Goal: Task Accomplishment & Management: Use online tool/utility

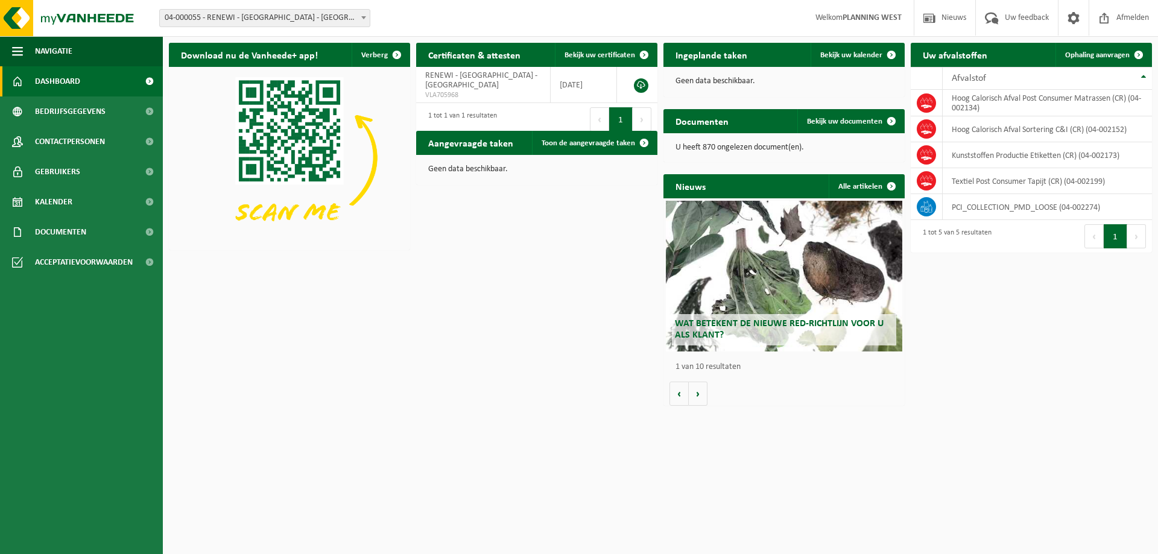
click at [332, 19] on span "04-000055 - RENEWI - [GEOGRAPHIC_DATA] - [GEOGRAPHIC_DATA]" at bounding box center [265, 18] width 210 height 17
type input "ee"
select select "1811"
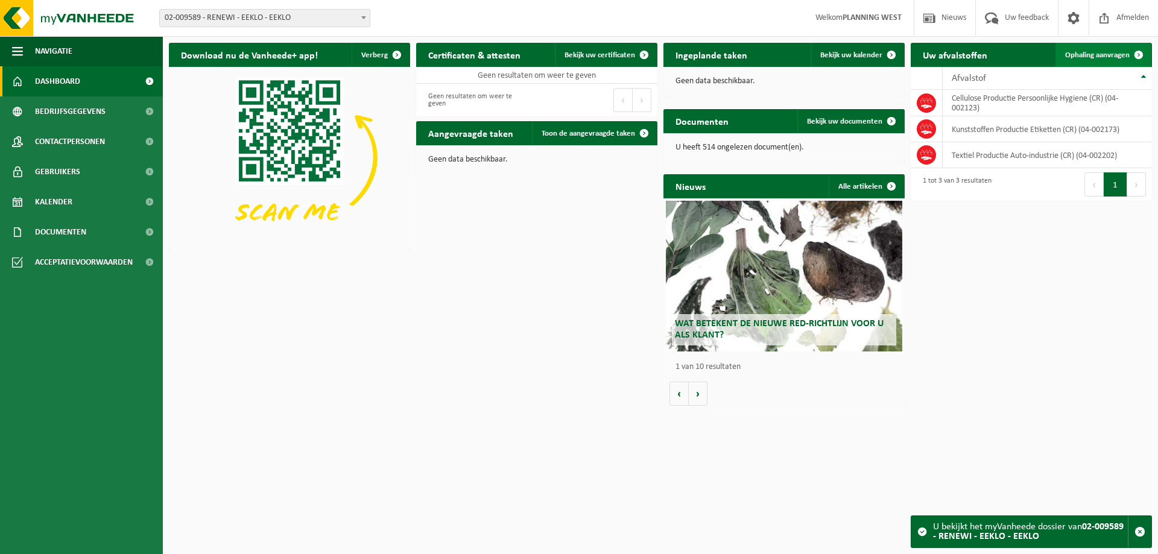
click at [1098, 53] on span "Ophaling aanvragen" at bounding box center [1097, 55] width 65 height 8
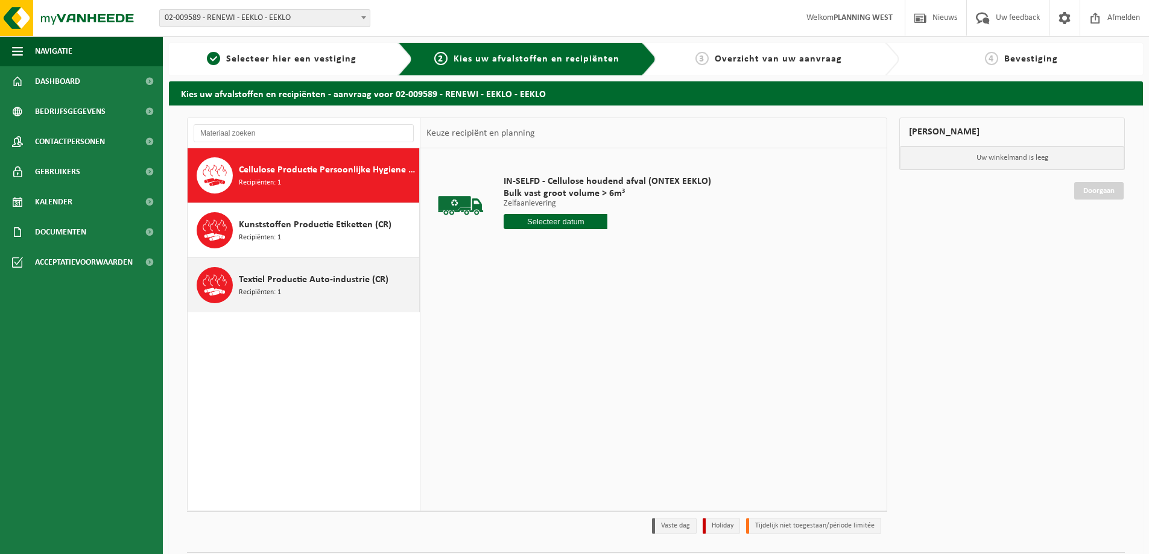
click at [319, 278] on span "Textiel Productie Auto-industrie (CR)" at bounding box center [314, 280] width 150 height 14
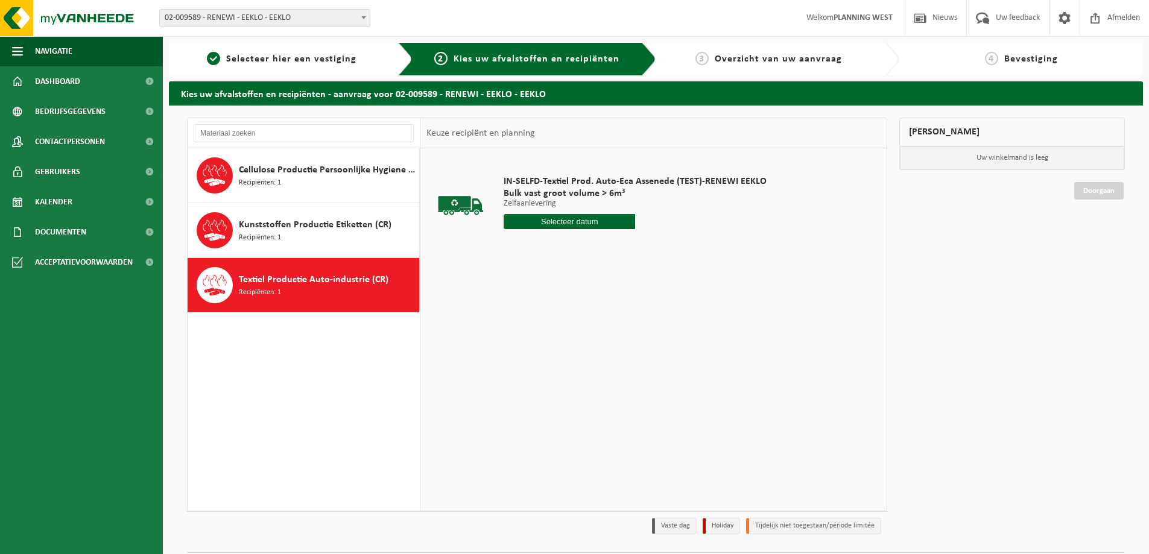
click at [595, 221] on input "text" at bounding box center [568, 221] width 131 height 15
click at [640, 251] on icon at bounding box center [640, 250] width 3 height 6
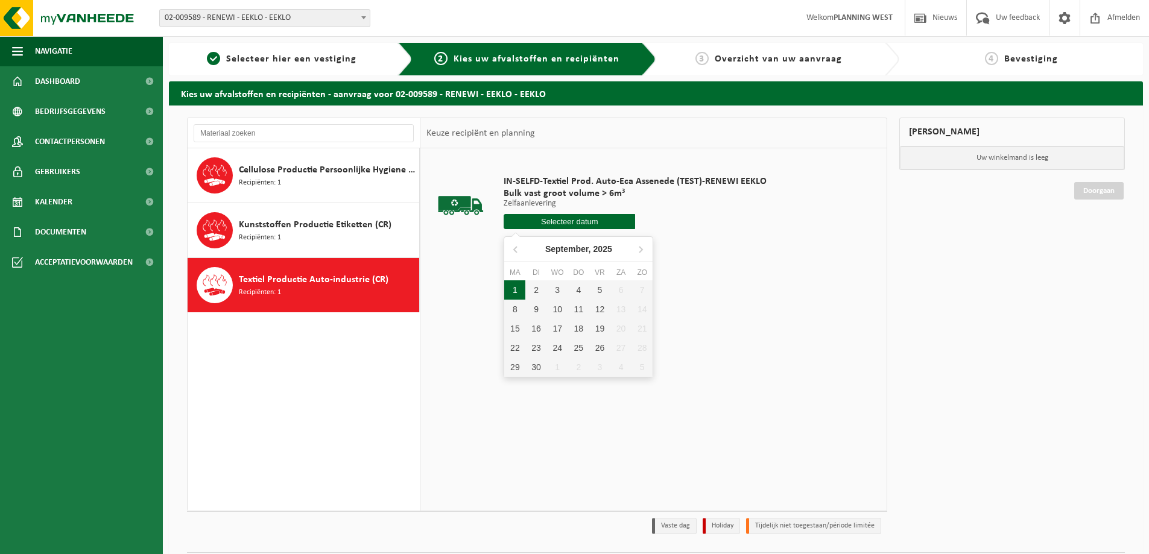
click at [519, 289] on div "1" at bounding box center [514, 289] width 21 height 19
type input "Van 2025-09-01"
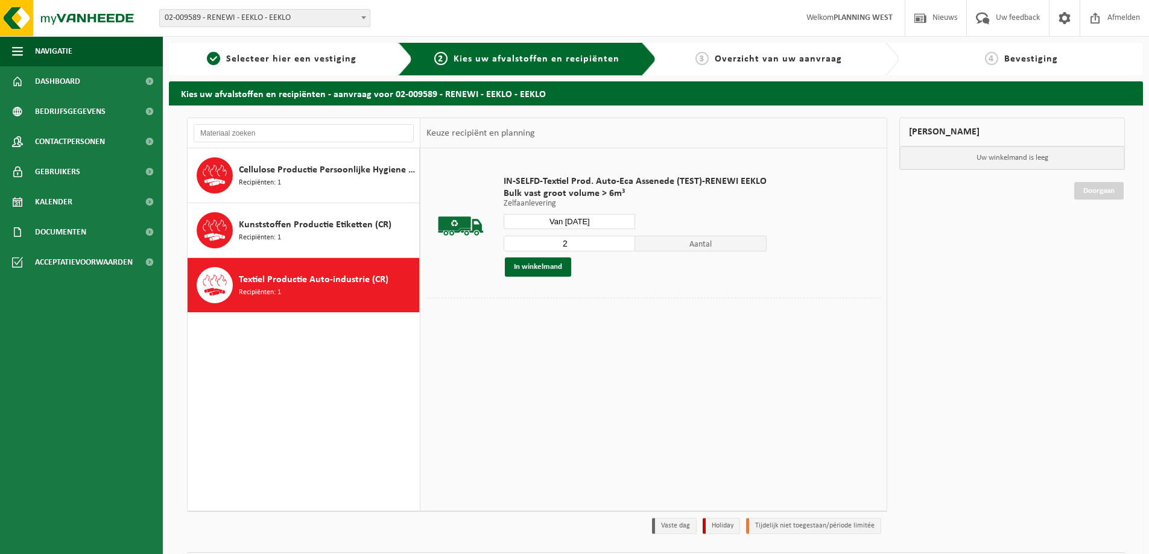
type input "2"
click at [623, 240] on input "2" at bounding box center [568, 244] width 131 height 16
click at [553, 271] on button "In winkelmand" at bounding box center [538, 266] width 66 height 19
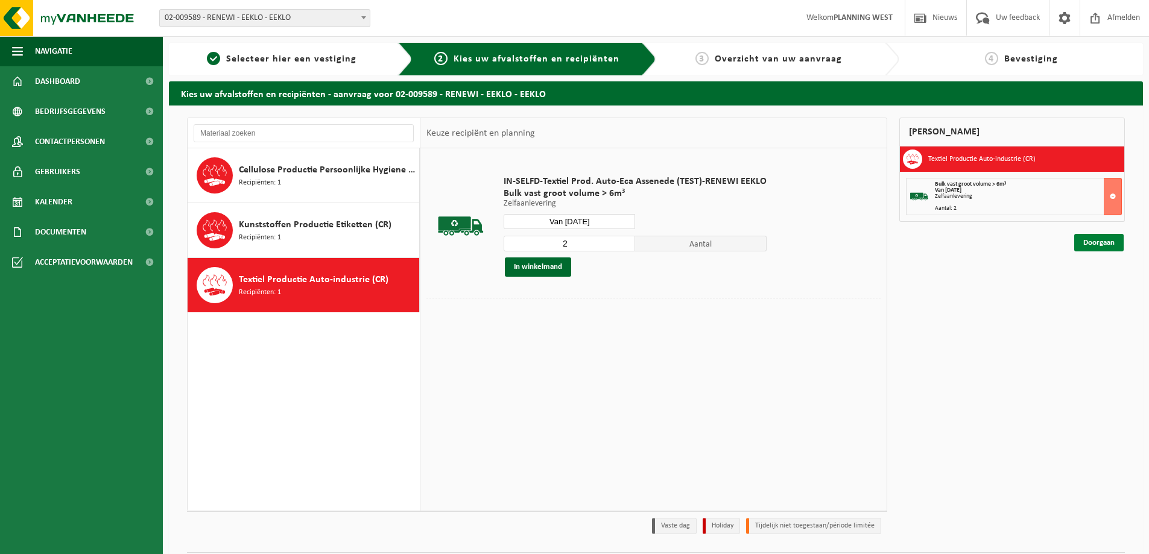
click at [1098, 246] on link "Doorgaan" at bounding box center [1098, 242] width 49 height 17
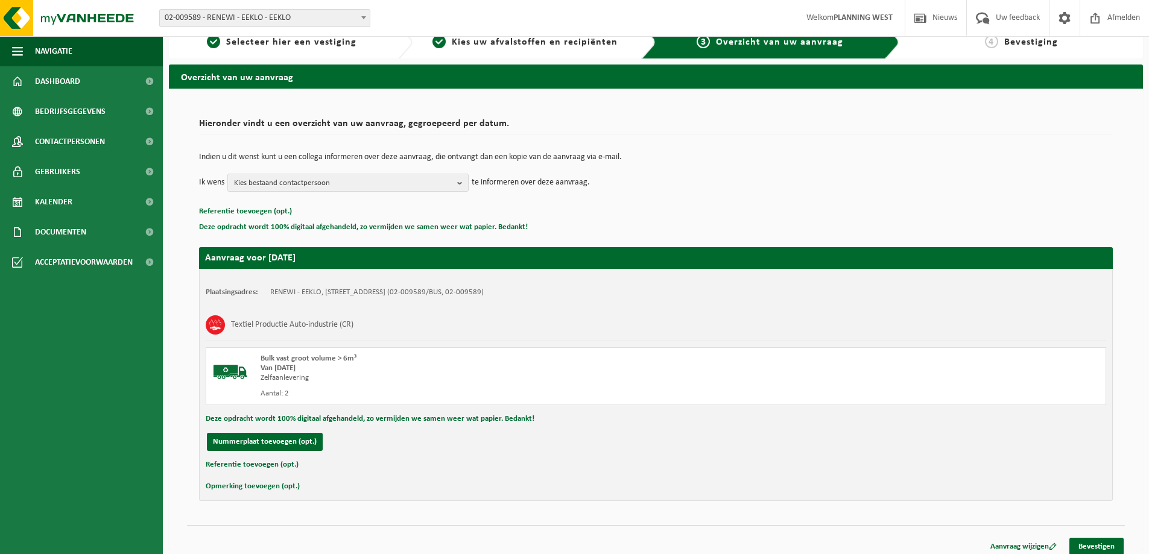
scroll to position [25, 0]
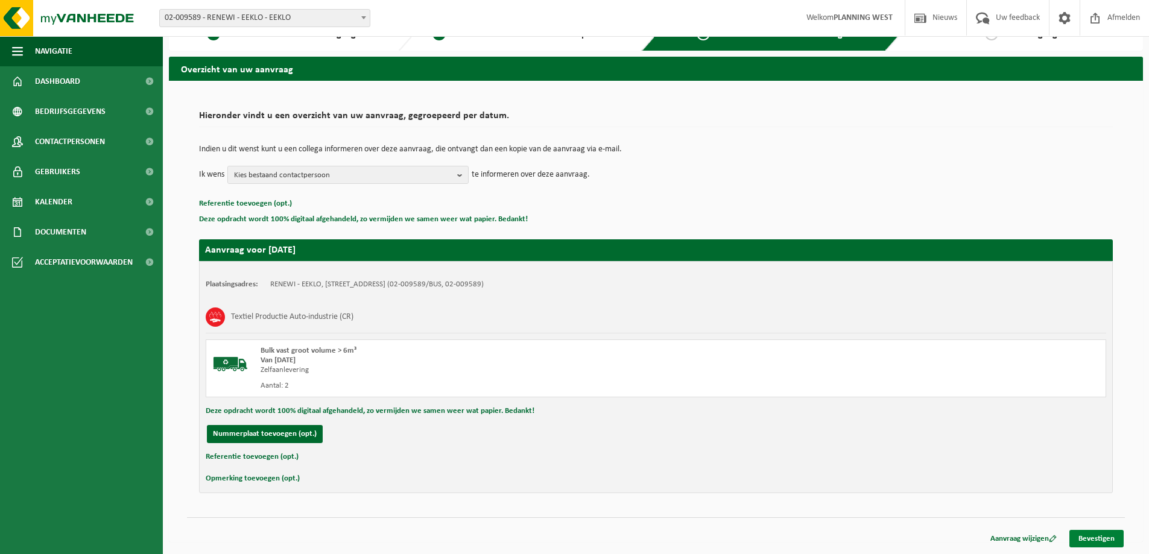
click at [1089, 538] on link "Bevestigen" at bounding box center [1096, 538] width 54 height 17
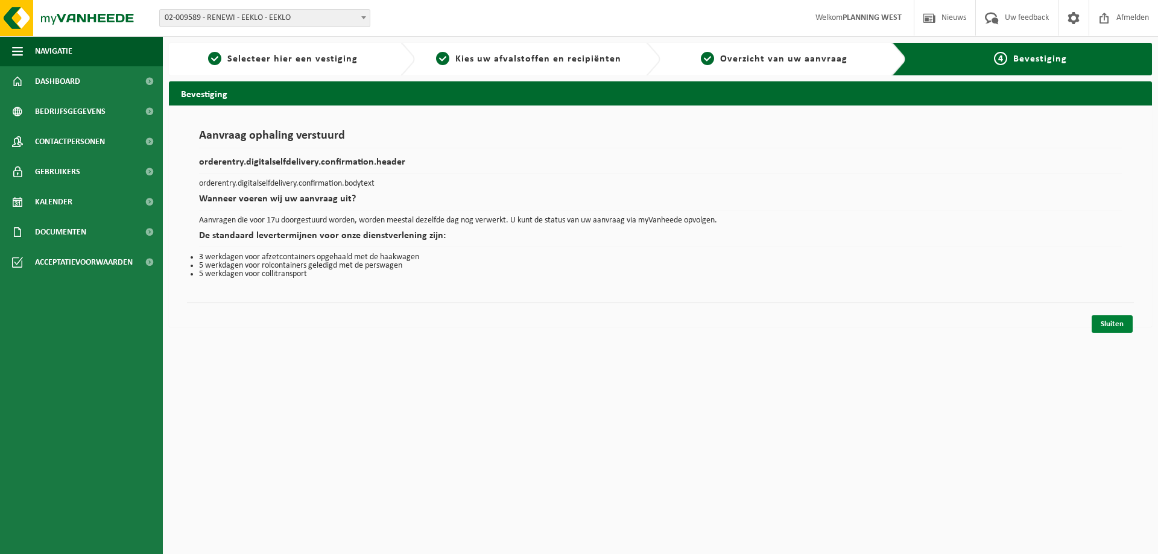
click at [1107, 323] on link "Sluiten" at bounding box center [1111, 323] width 41 height 17
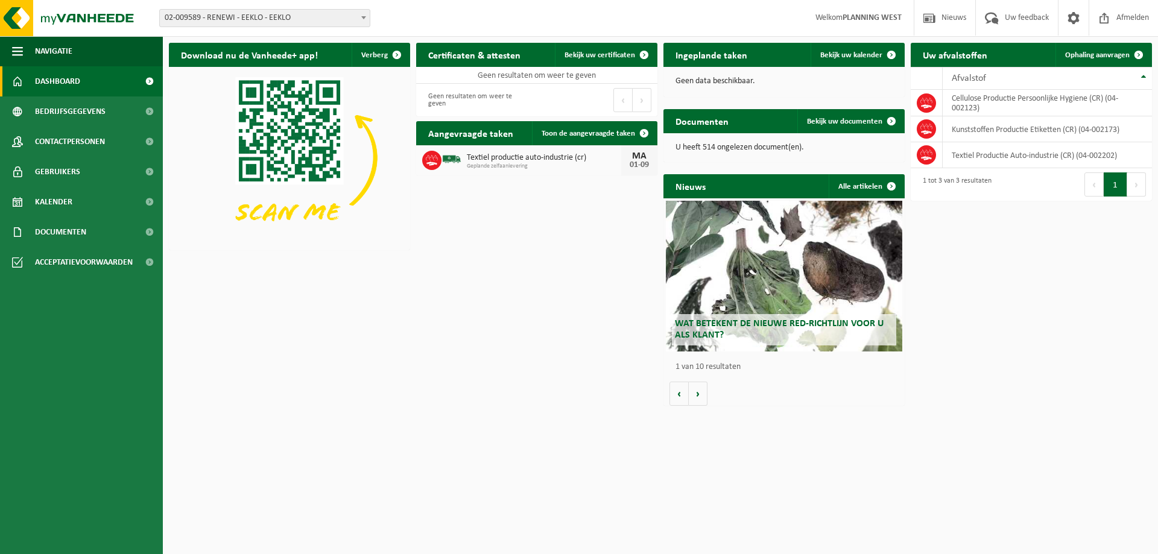
click at [314, 17] on span "02-009589 - RENEWI - EEKLO - EEKLO" at bounding box center [265, 18] width 210 height 17
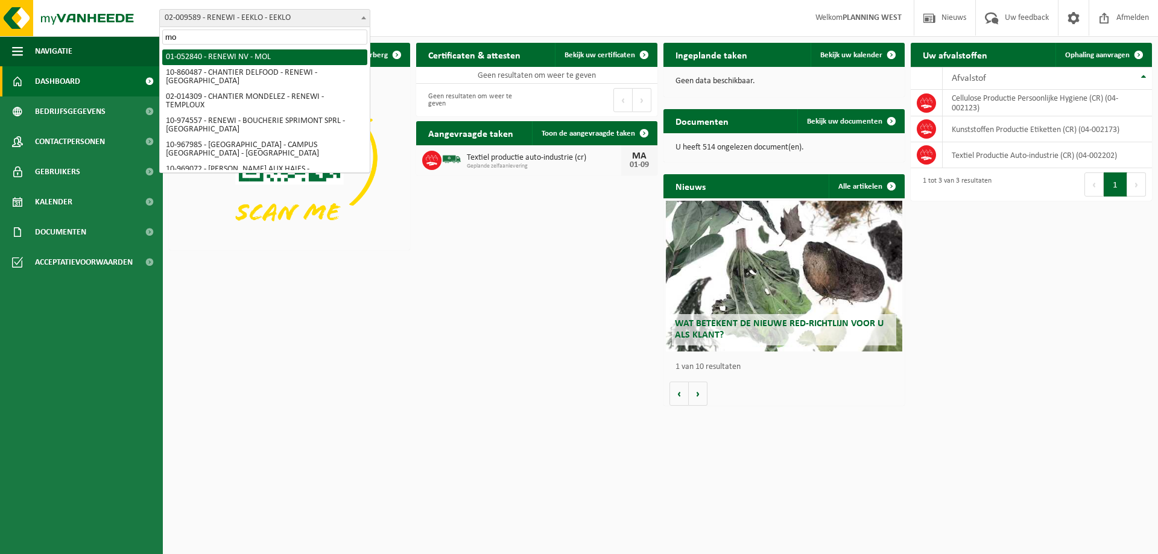
type input "mol"
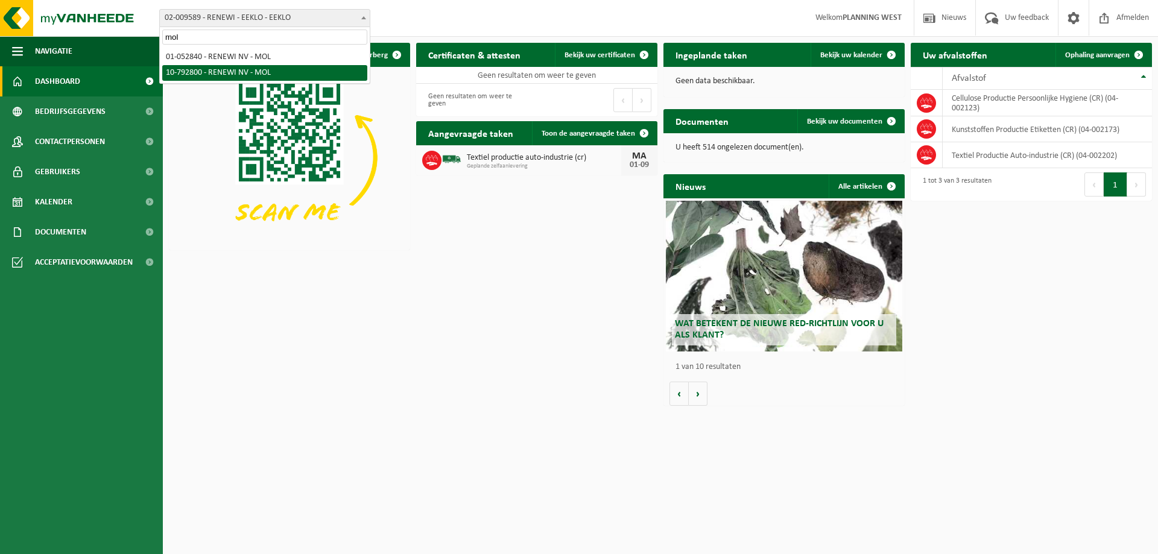
select select "30626"
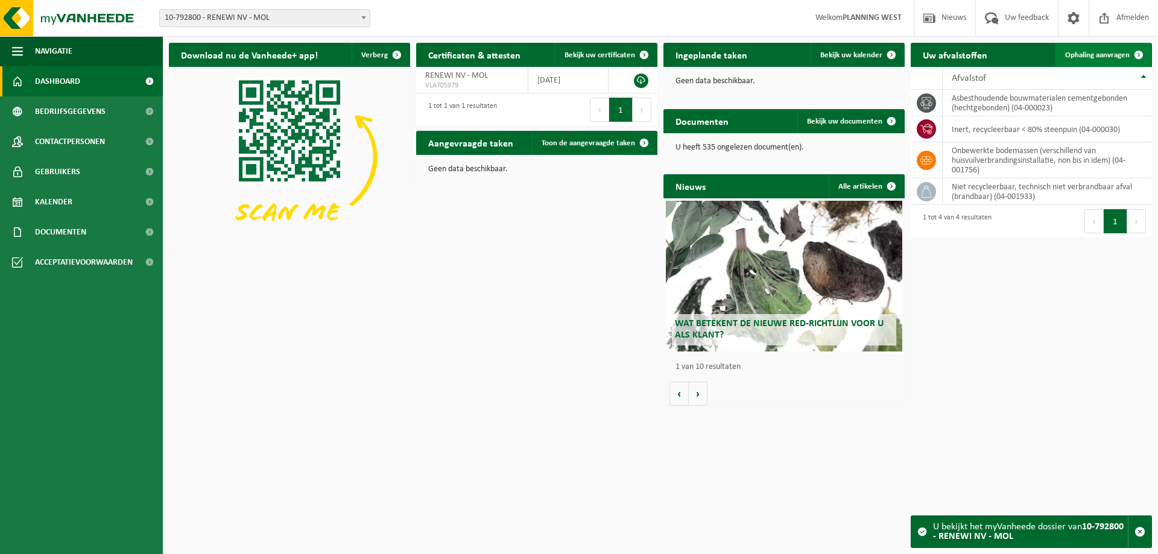
click at [1095, 55] on span "Ophaling aanvragen" at bounding box center [1097, 55] width 65 height 8
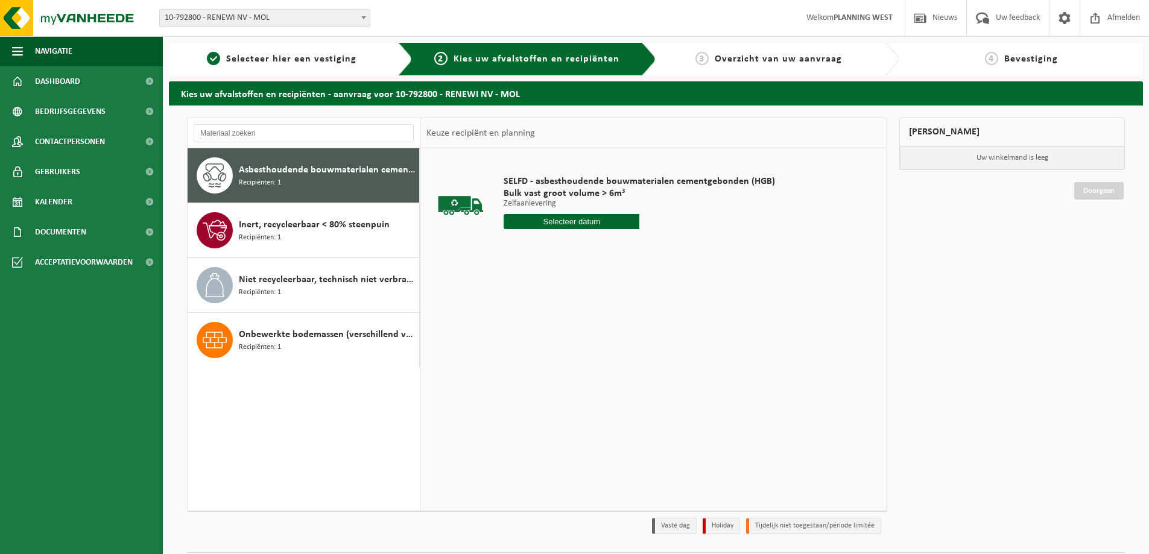
click at [603, 219] on input "text" at bounding box center [571, 221] width 136 height 15
click at [643, 248] on icon at bounding box center [640, 248] width 19 height 19
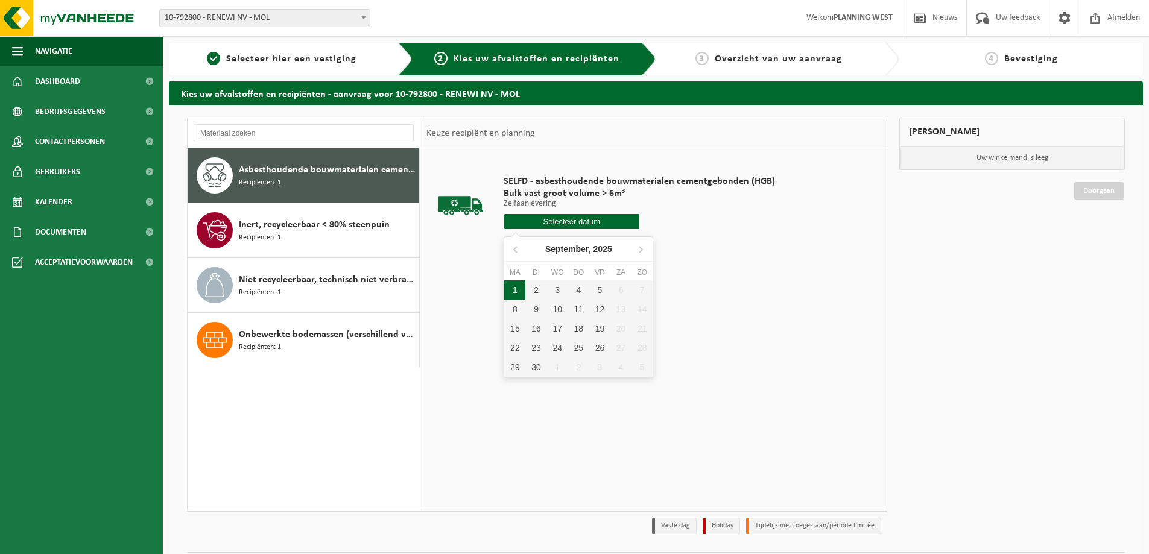
click at [514, 294] on div "1" at bounding box center [514, 289] width 21 height 19
type input "Van 2025-09-01"
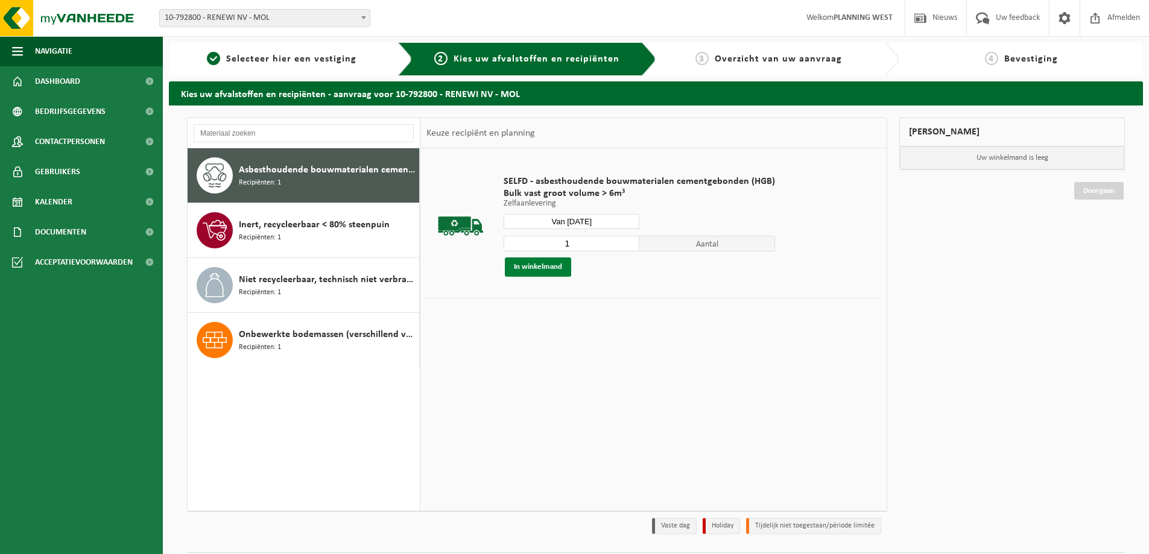
click at [554, 270] on button "In winkelmand" at bounding box center [538, 266] width 66 height 19
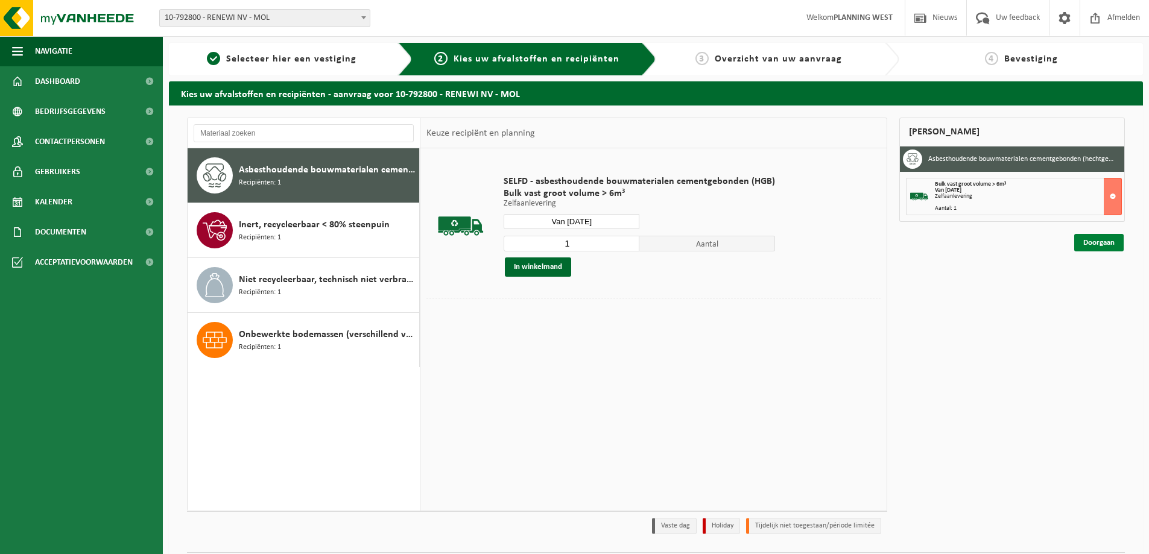
click at [1083, 241] on link "Doorgaan" at bounding box center [1098, 242] width 49 height 17
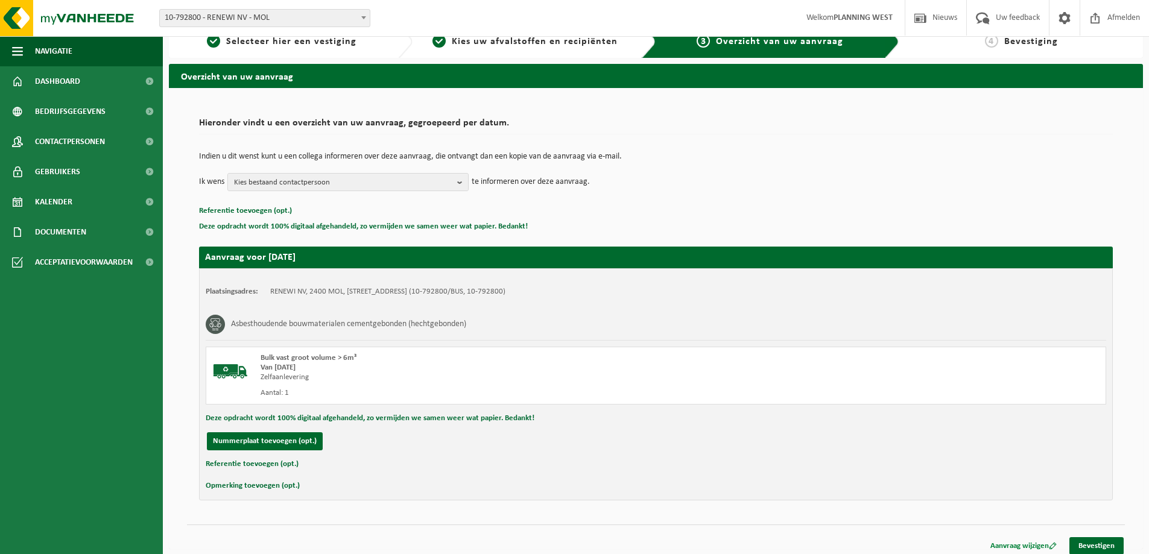
scroll to position [25, 0]
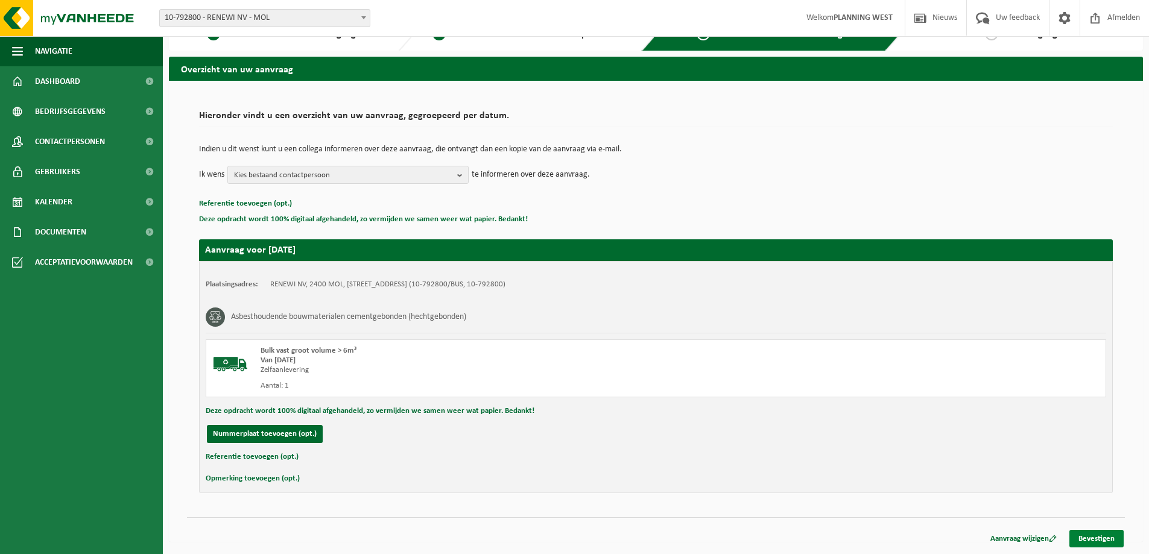
click at [1102, 546] on link "Bevestigen" at bounding box center [1096, 538] width 54 height 17
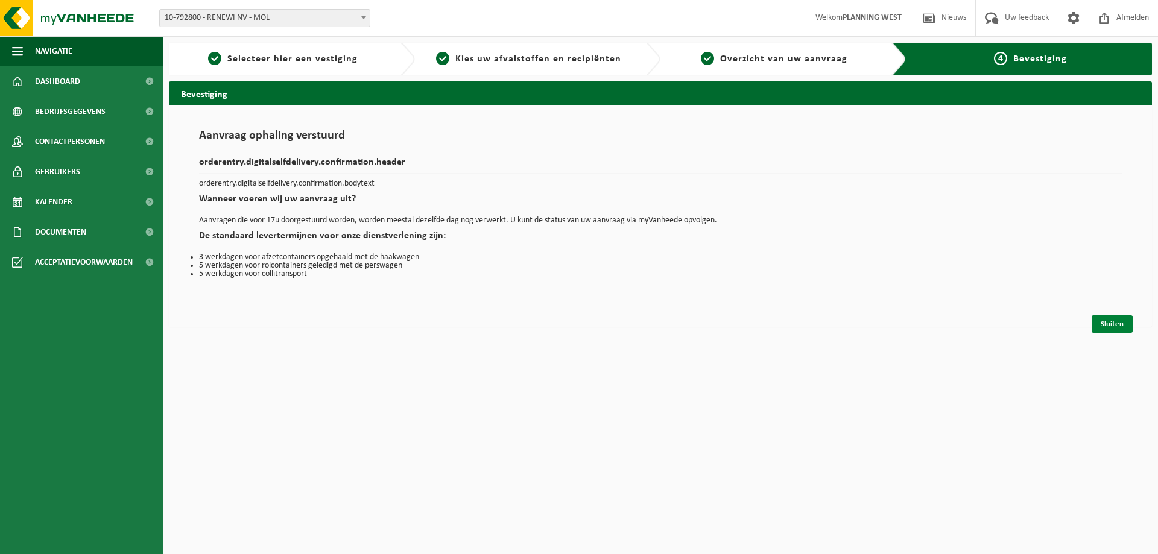
drag, startPoint x: 1121, startPoint y: 330, endPoint x: 1115, endPoint y: 327, distance: 6.5
click at [1120, 329] on link "Sluiten" at bounding box center [1111, 323] width 41 height 17
